Goal: Task Accomplishment & Management: Use online tool/utility

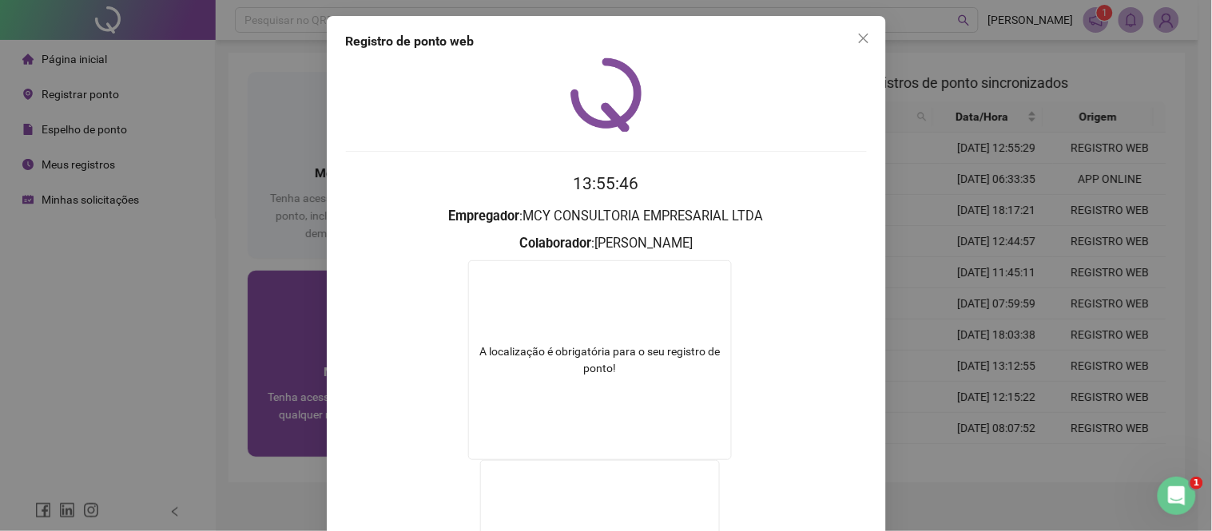
drag, startPoint x: 233, startPoint y: 332, endPoint x: 269, endPoint y: 312, distance: 40.8
click at [236, 332] on div "Registro de ponto web 13:55:46 Empregador : MCY CONSULTORIA EMPRESARIAL LTDA Co…" at bounding box center [606, 265] width 1212 height 531
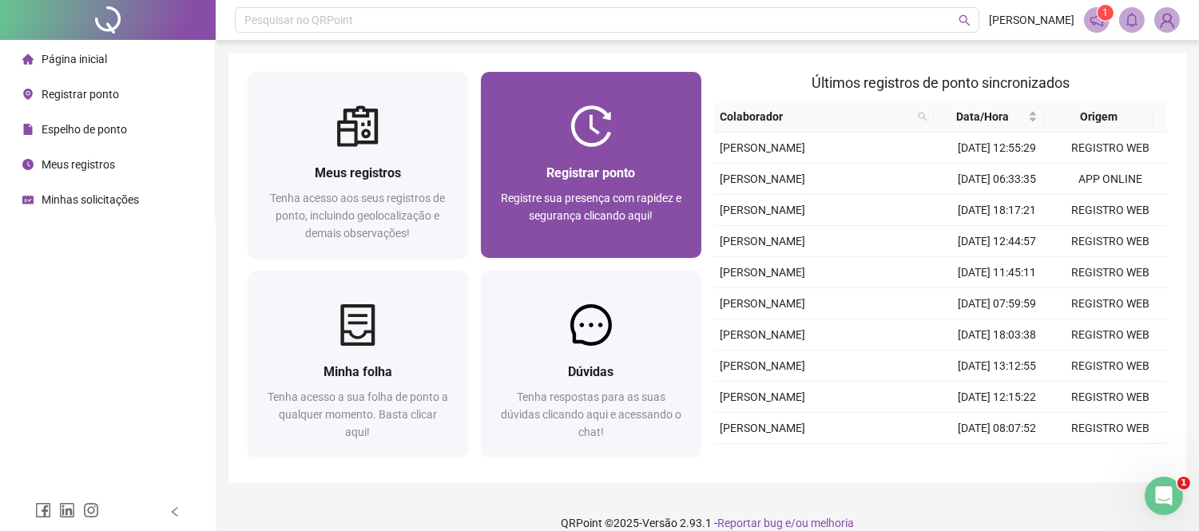
click at [632, 158] on div "Registrar ponto Registre sua presença com rapidez e segurança clicando aqui!" at bounding box center [591, 202] width 221 height 111
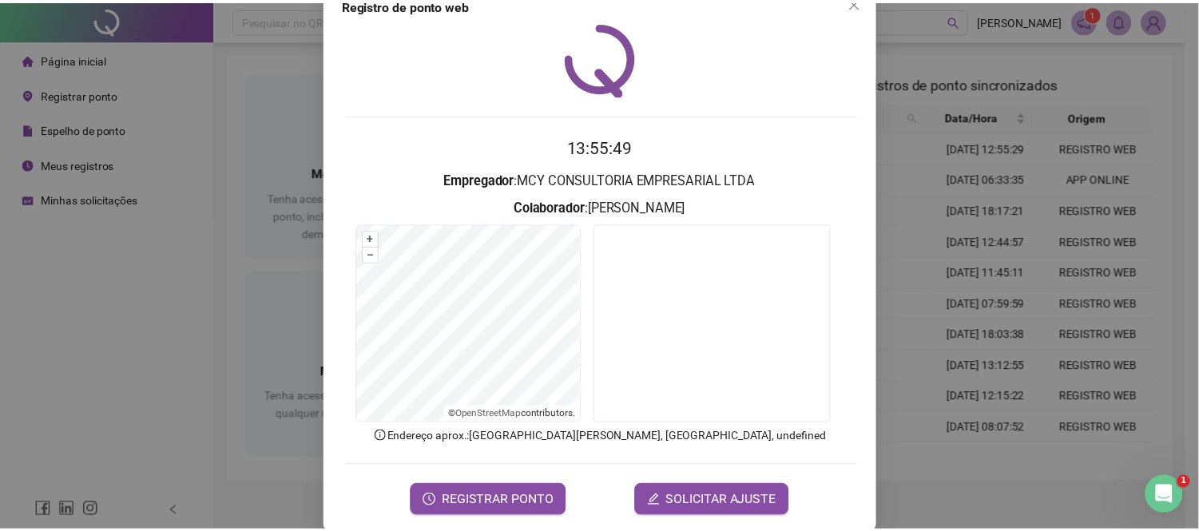
scroll to position [57, 0]
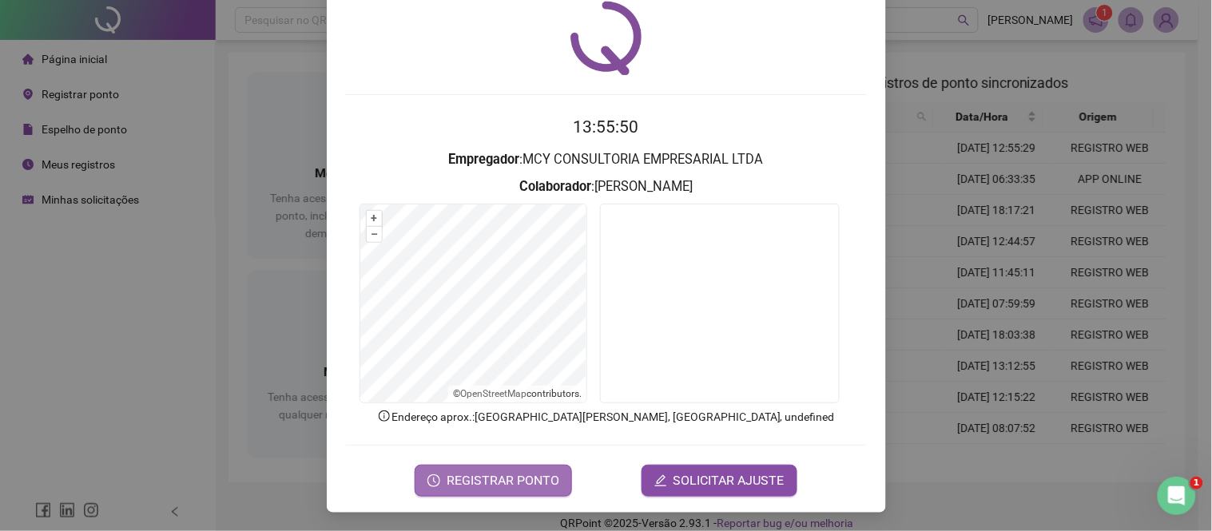
click at [531, 467] on button "REGISTRAR PONTO" at bounding box center [493, 481] width 157 height 32
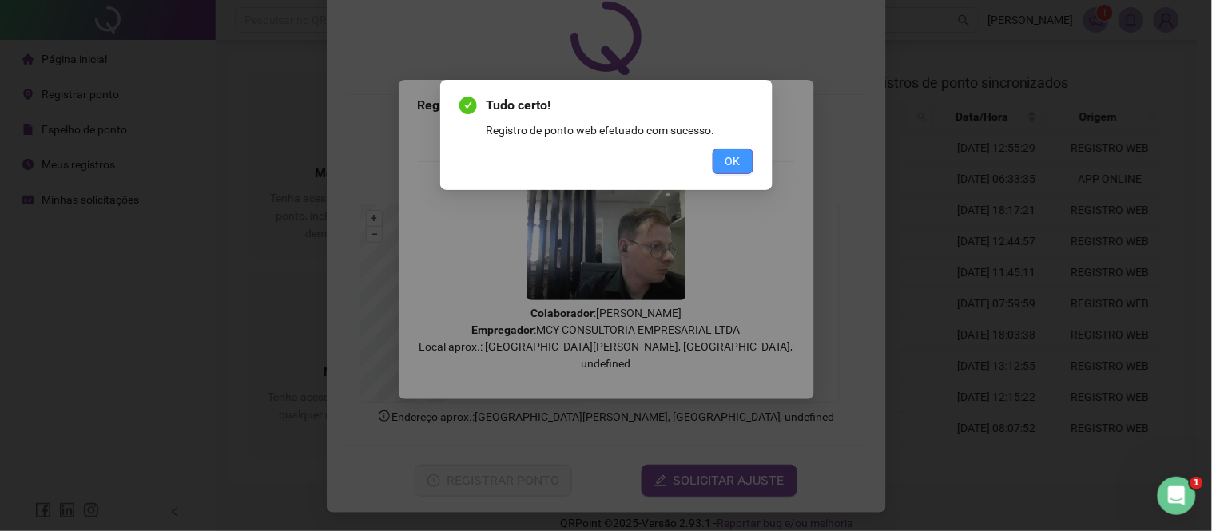
click at [737, 160] on span "OK" at bounding box center [733, 162] width 15 height 18
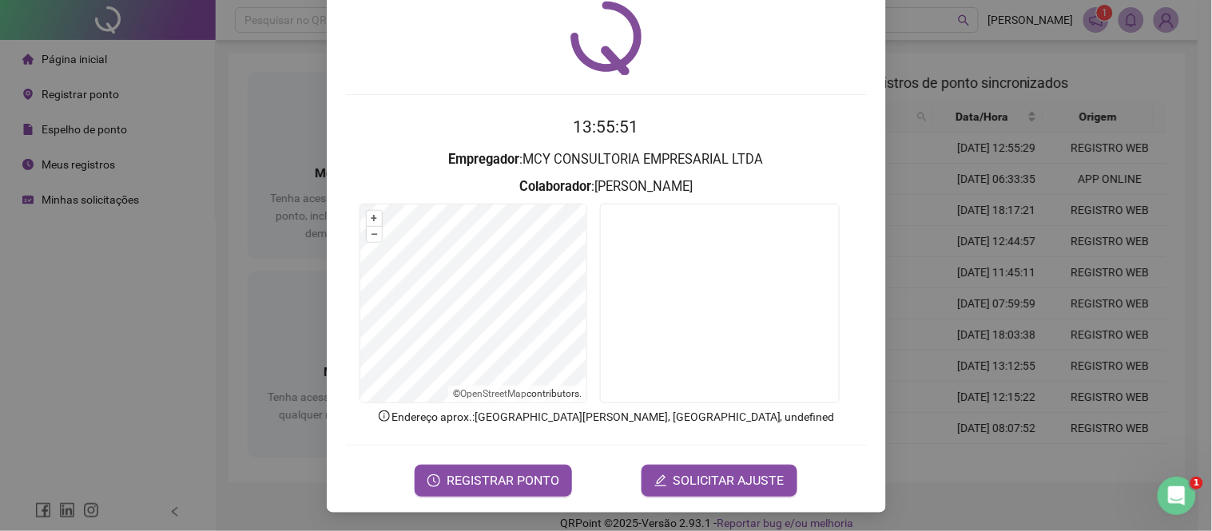
click at [949, 74] on div "Registro de ponto web 13:55:51 Empregador : MCY CONSULTORIA EMPRESARIAL LTDA Co…" at bounding box center [606, 265] width 1212 height 531
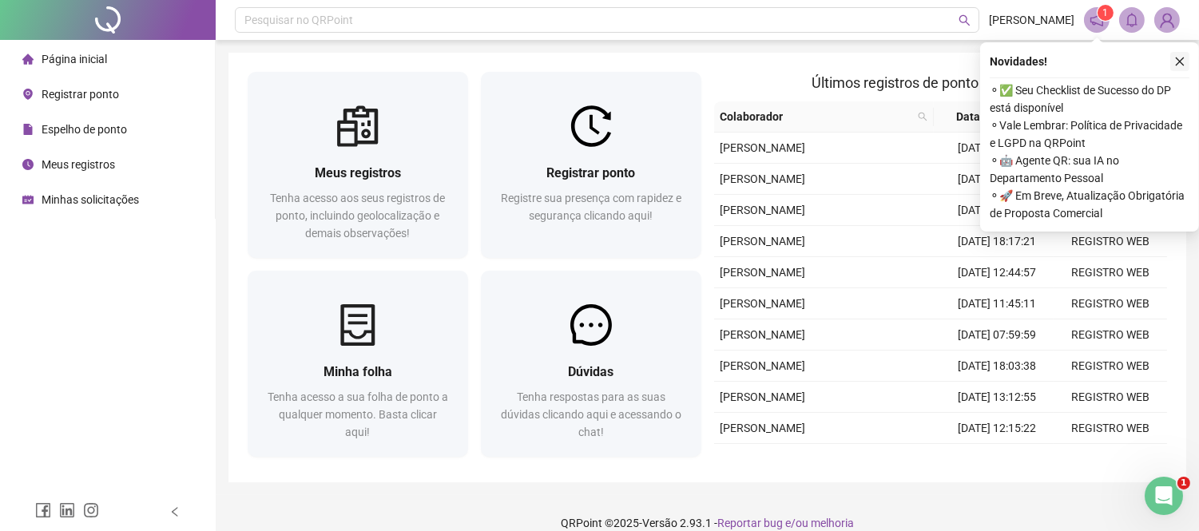
click at [1172, 54] on button "button" at bounding box center [1180, 61] width 19 height 19
